Goal: Check status: Check status

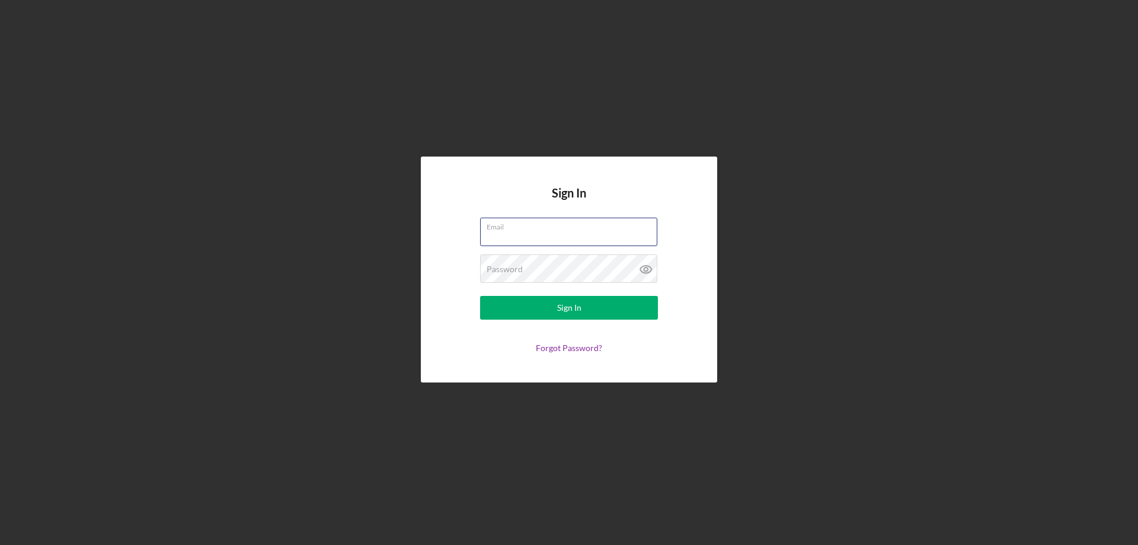
type input "[PERSON_NAME][EMAIL_ADDRESS][DOMAIN_NAME]"
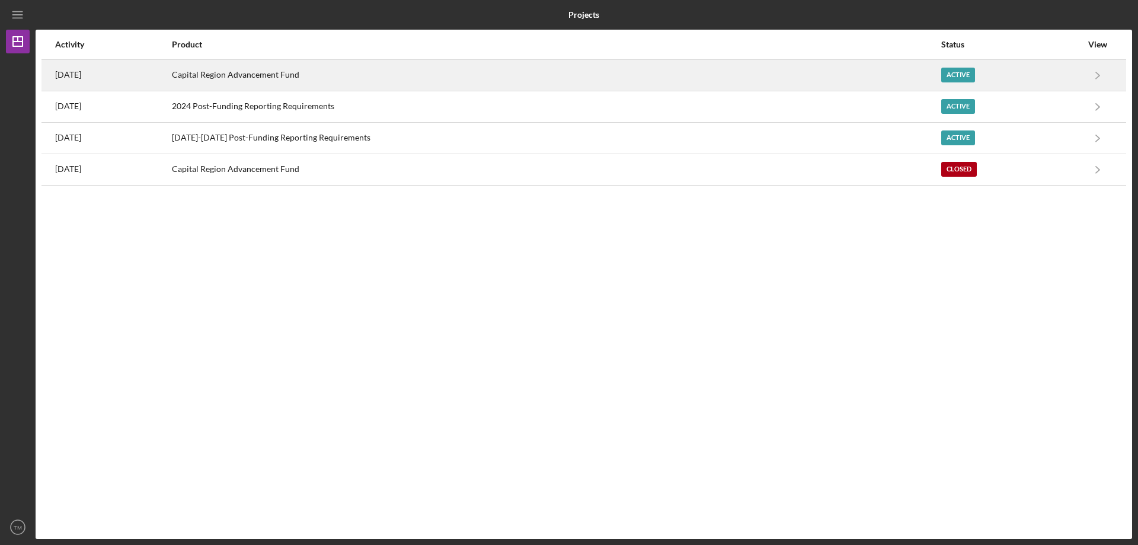
click at [286, 73] on div "Capital Region Advancement Fund" at bounding box center [556, 75] width 769 height 30
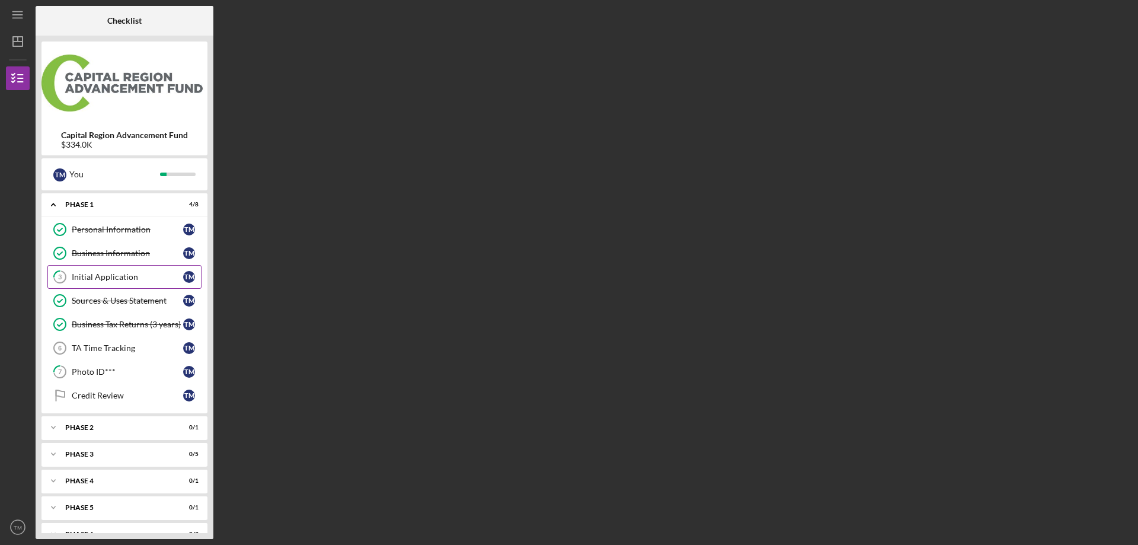
click at [142, 280] on div "Initial Application" at bounding box center [127, 276] width 111 height 9
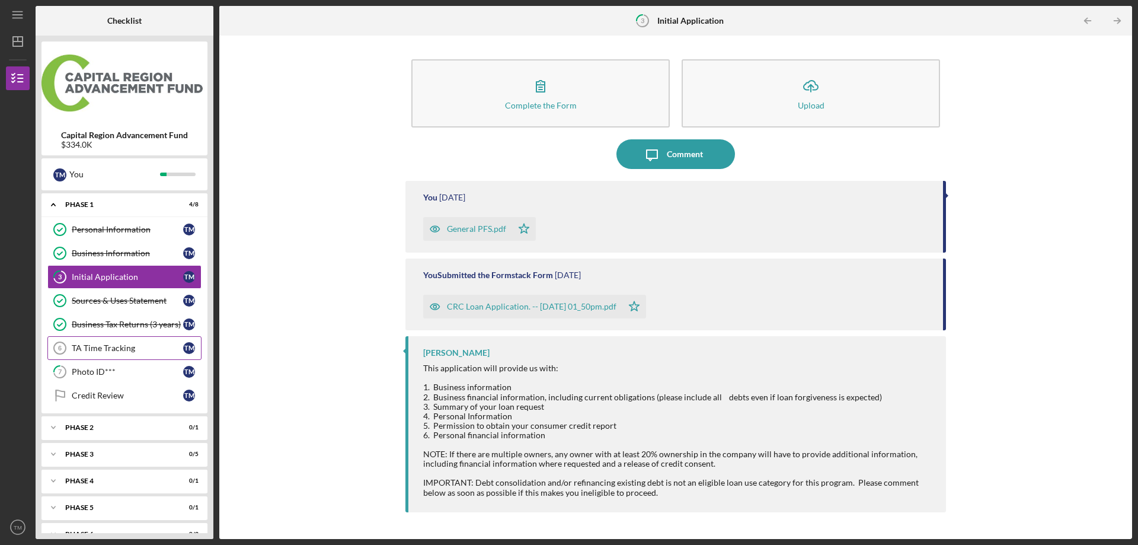
click at [114, 345] on div "TA Time Tracking" at bounding box center [127, 347] width 111 height 9
